Goal: Transaction & Acquisition: Purchase product/service

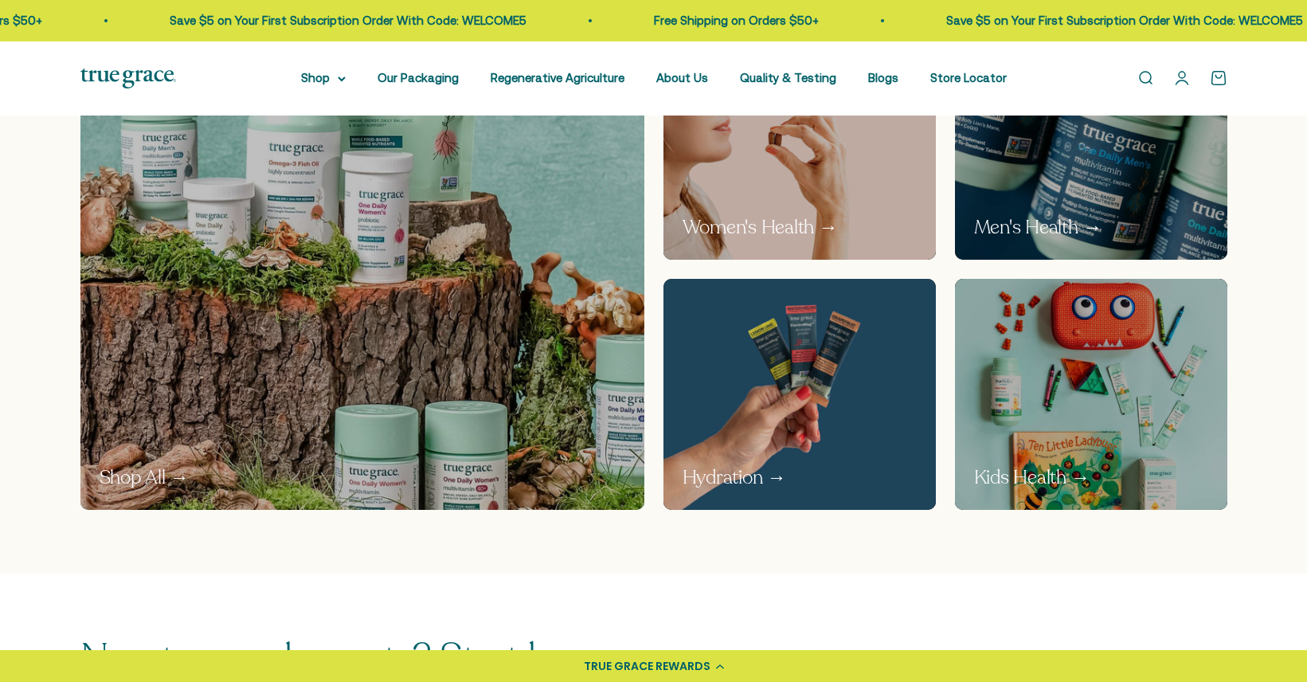
scroll to position [1134, 0]
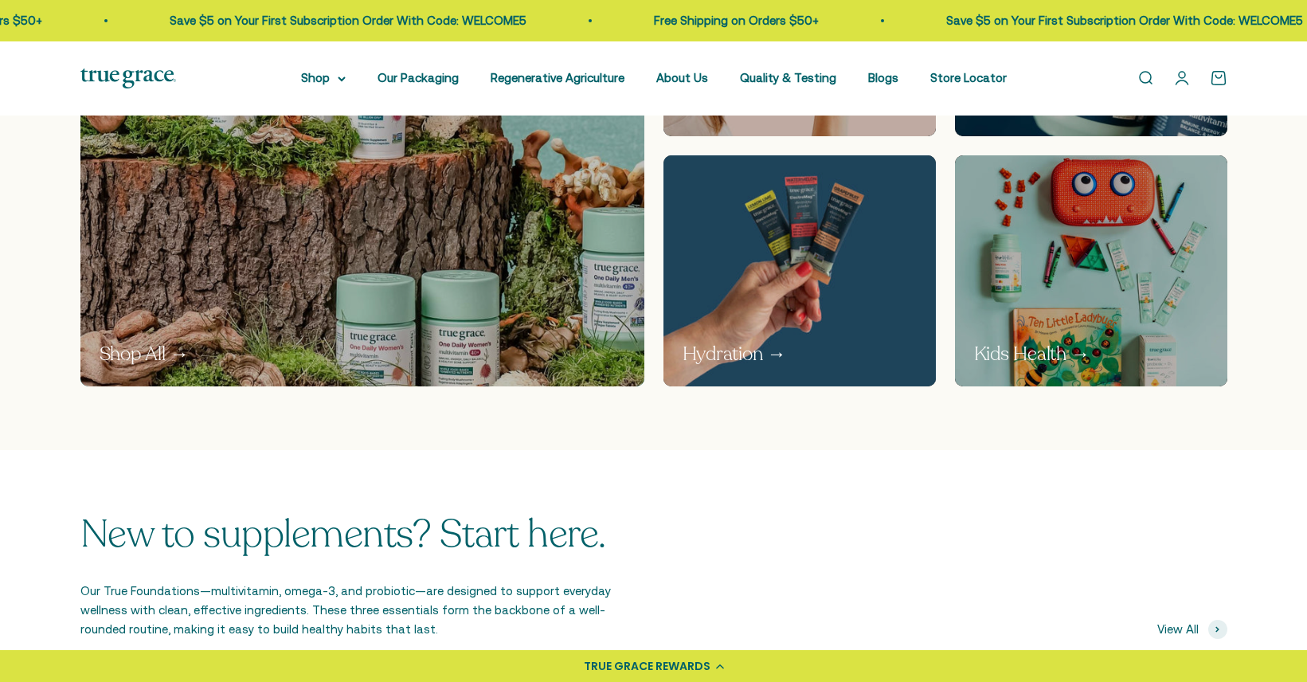
click at [882, 294] on img at bounding box center [798, 270] width 289 height 244
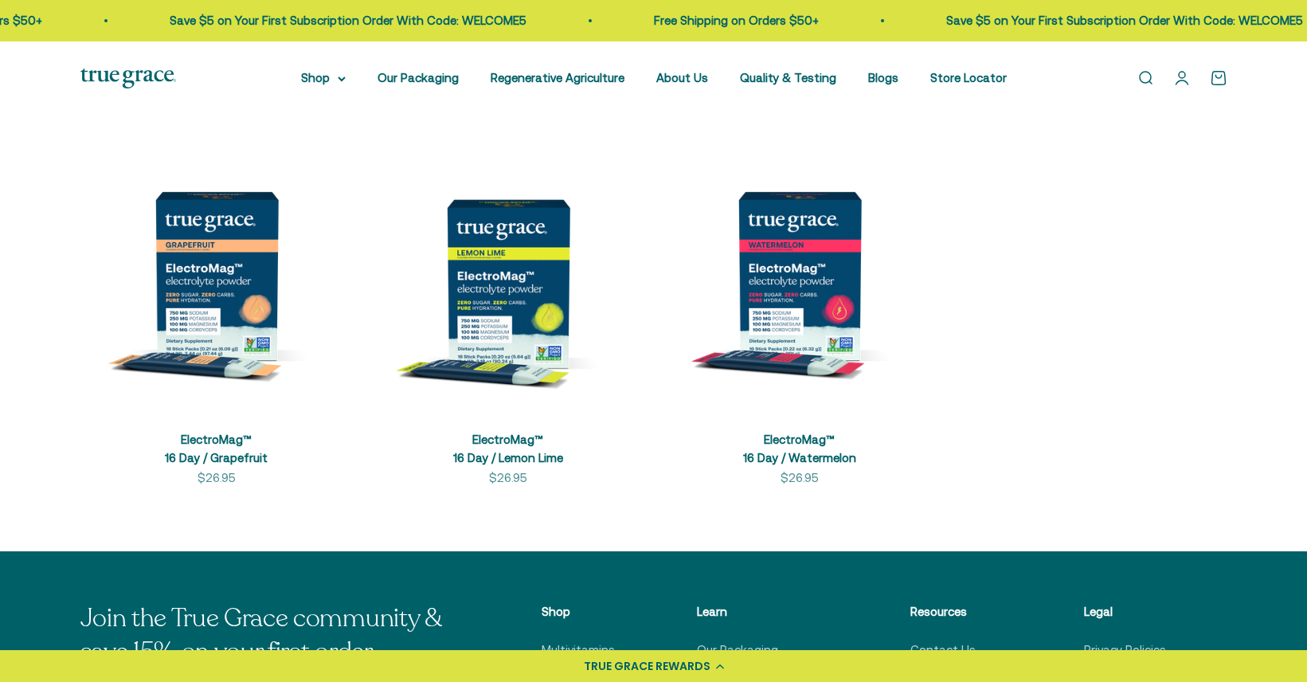
scroll to position [331, 0]
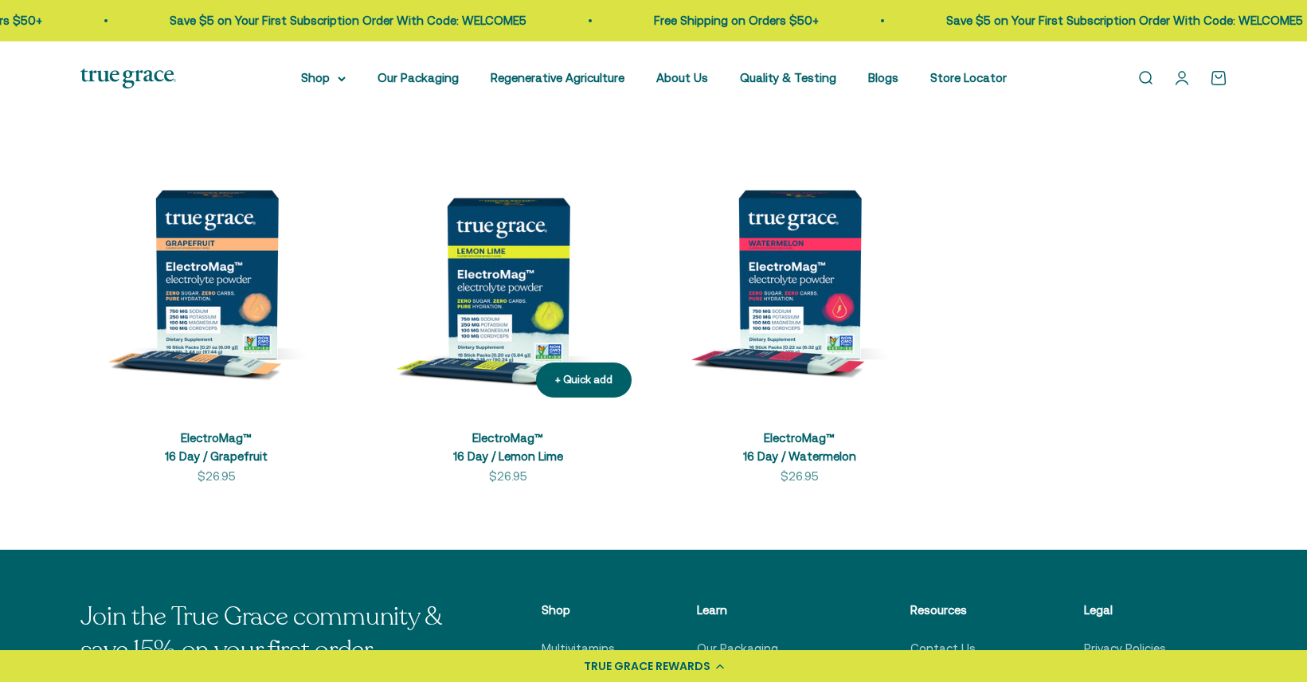
click at [479, 276] on img at bounding box center [508, 274] width 272 height 272
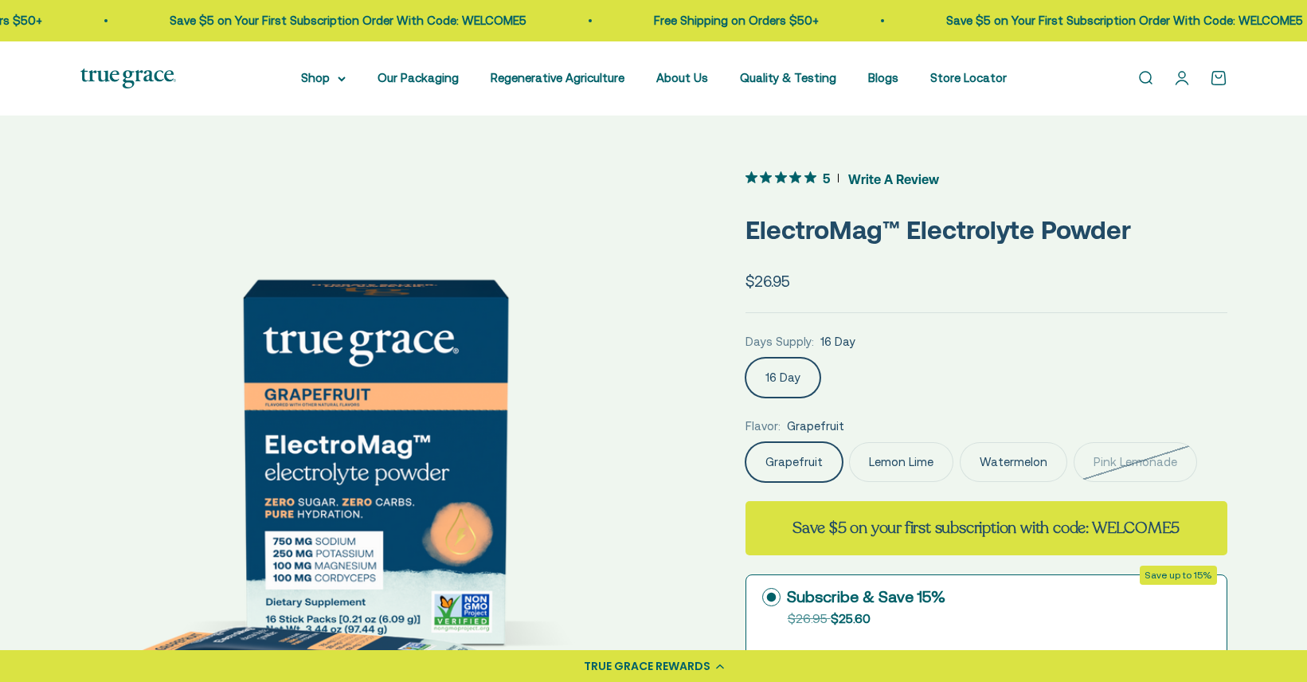
scroll to position [268, 0]
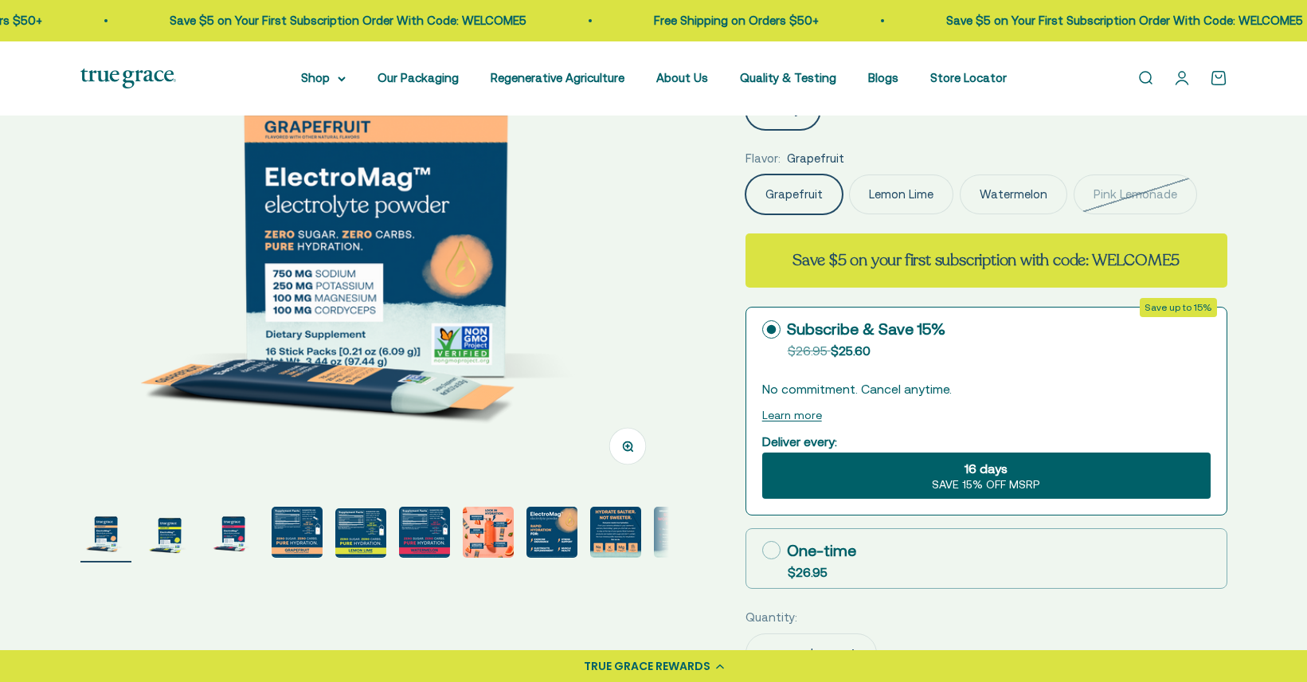
click at [900, 189] on label "Lemon Lime" at bounding box center [901, 194] width 104 height 40
click at [745, 174] on input "Lemon Lime" at bounding box center [744, 174] width 1 height 1
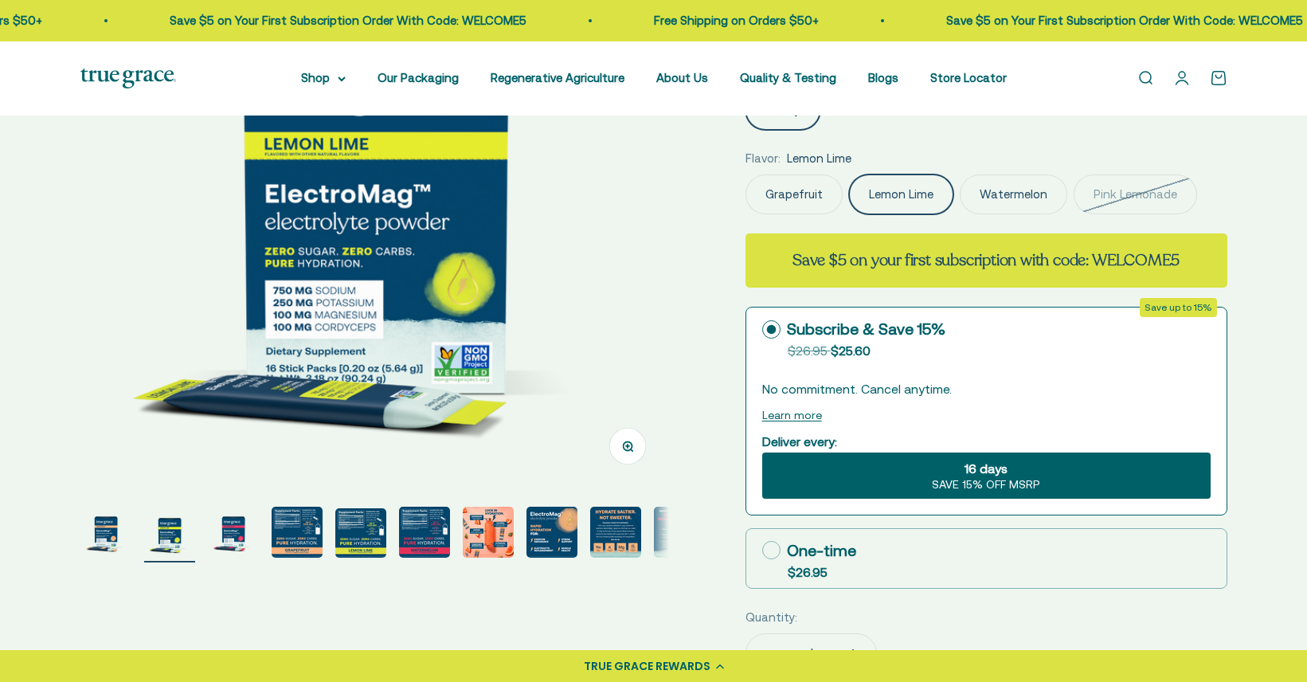
click at [368, 537] on img "Go to item 5" at bounding box center [360, 532] width 51 height 49
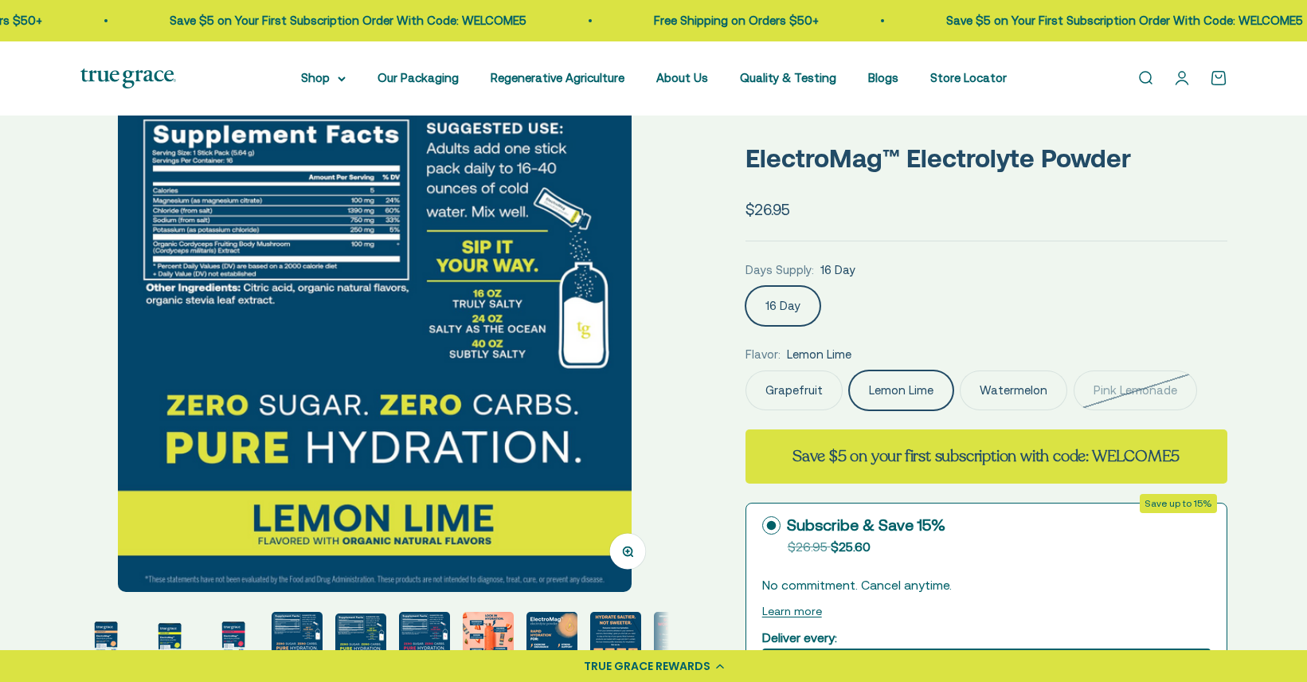
scroll to position [0, 0]
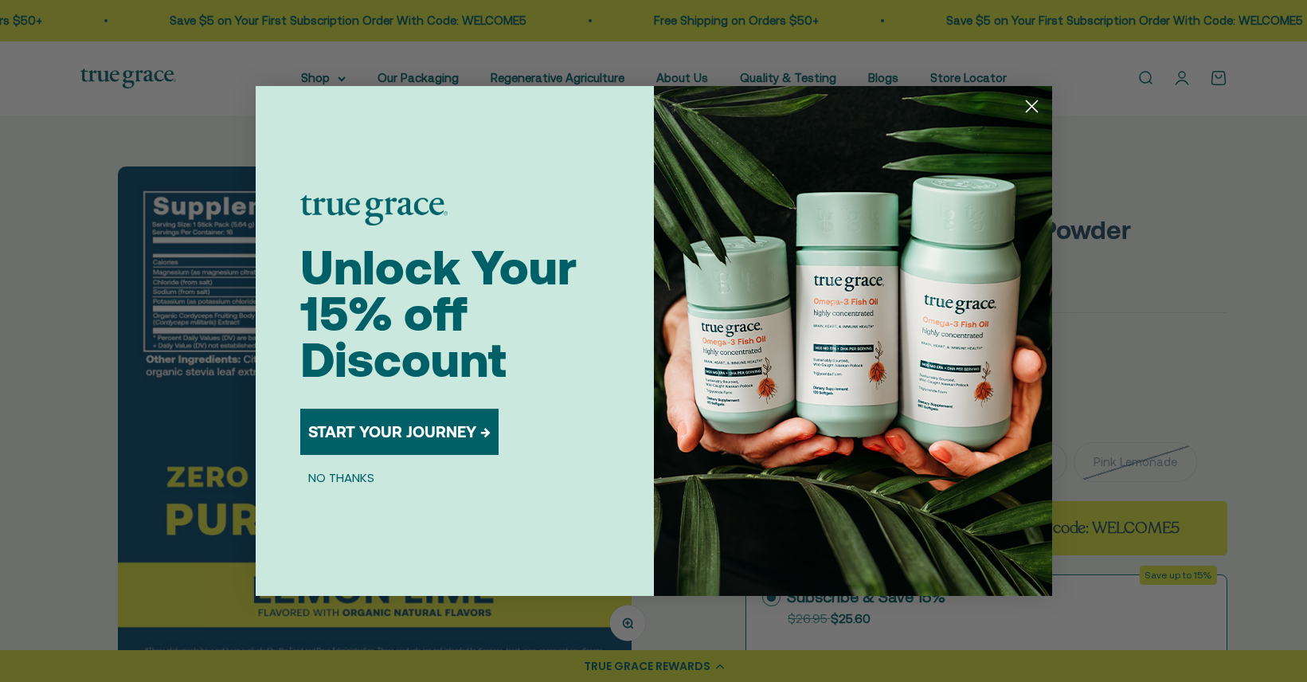
click at [1025, 106] on circle "Close dialog" at bounding box center [1031, 106] width 26 height 26
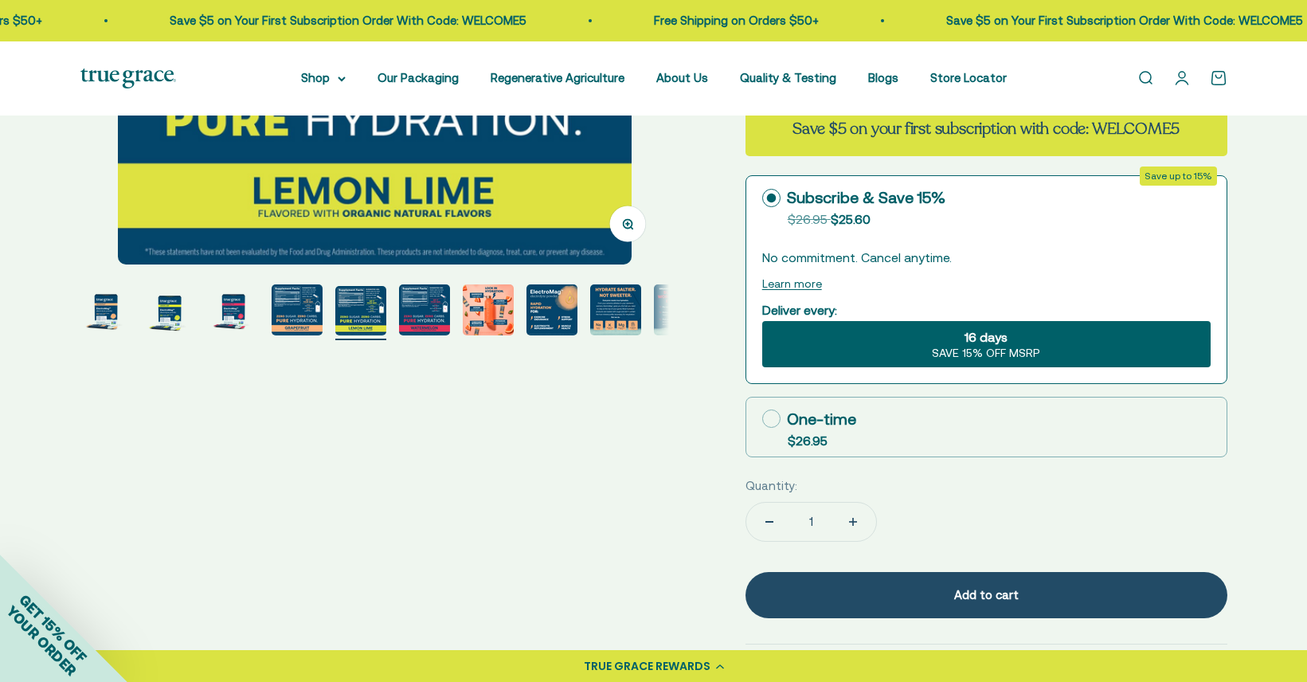
scroll to position [538, 0]
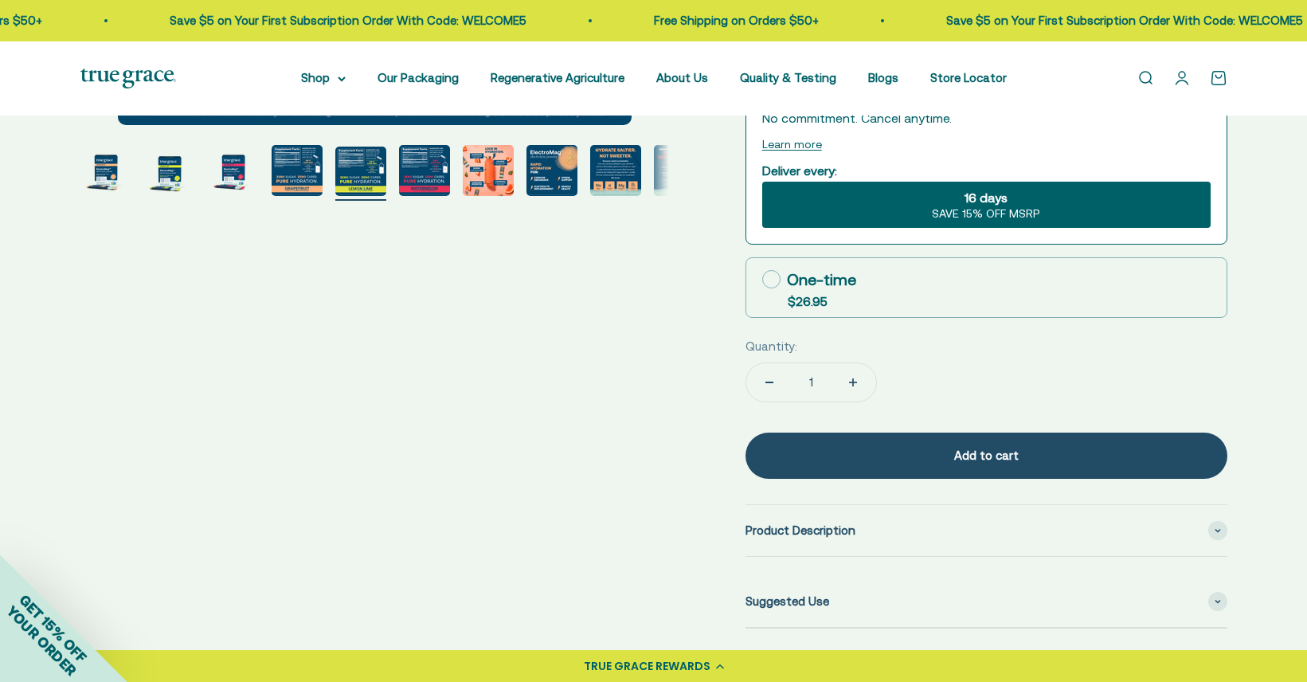
click at [498, 165] on img "Go to item 7" at bounding box center [488, 170] width 51 height 51
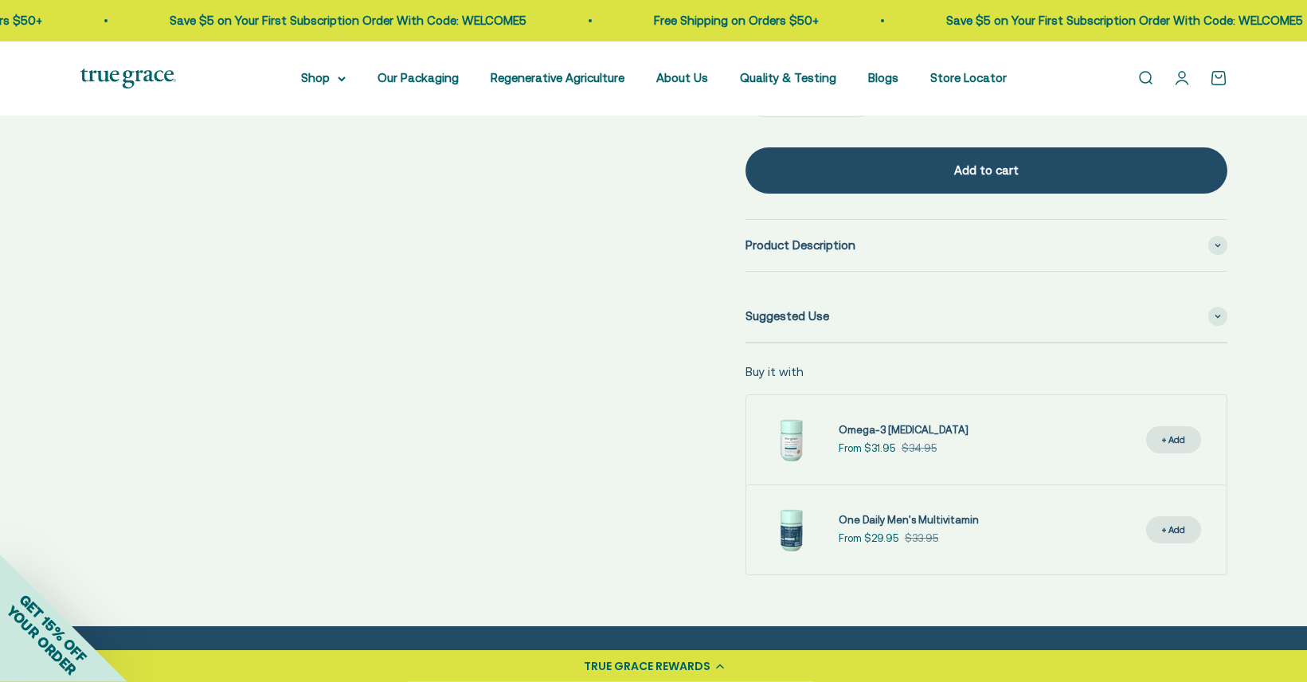
scroll to position [764, 0]
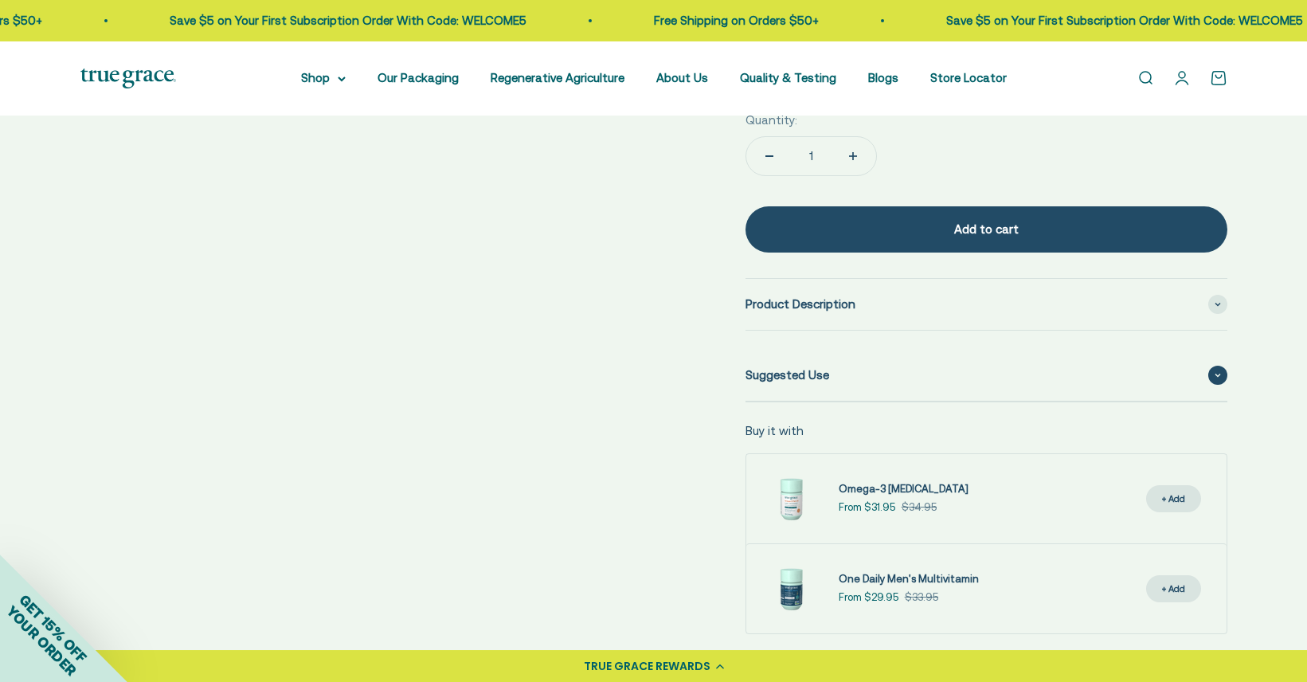
click at [838, 372] on div "Suggested Use" at bounding box center [986, 375] width 482 height 51
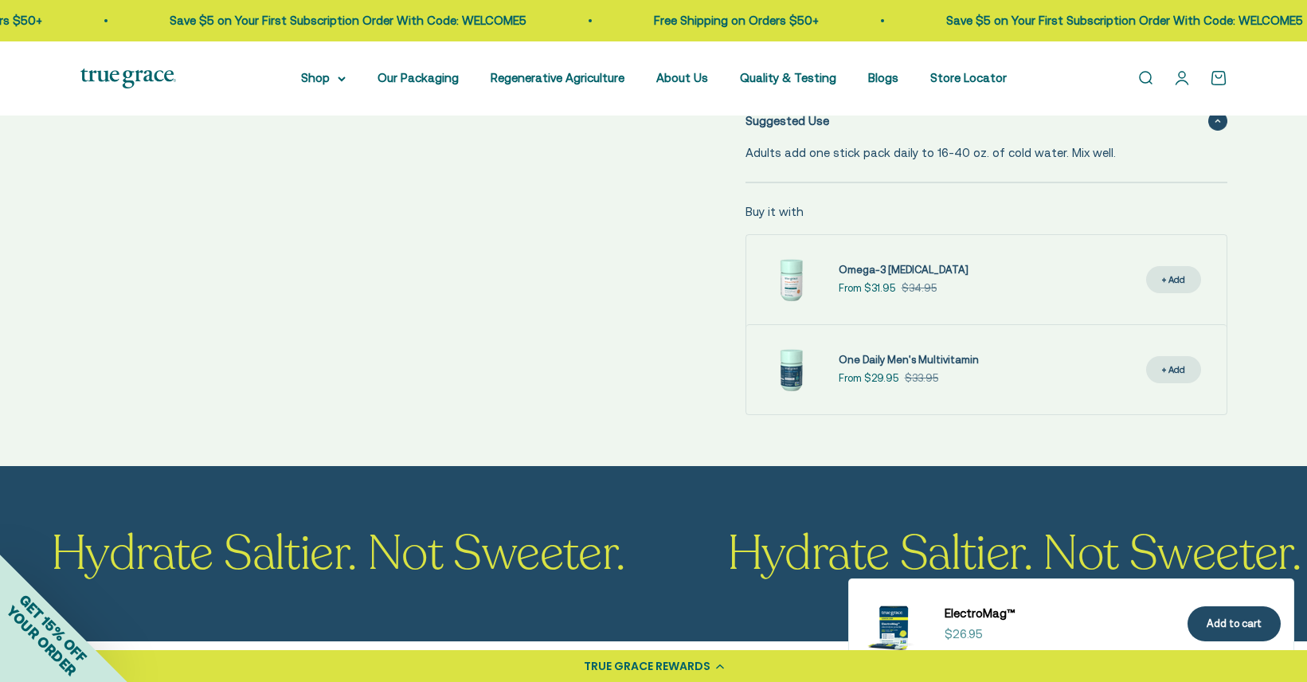
scroll to position [1096, 0]
